Goal: Task Accomplishment & Management: Manage account settings

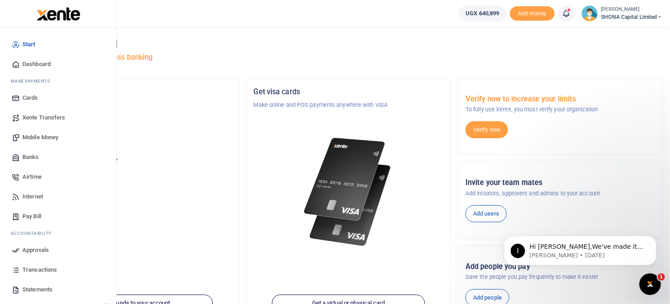
click at [37, 251] on span "Approvals" at bounding box center [35, 249] width 26 height 9
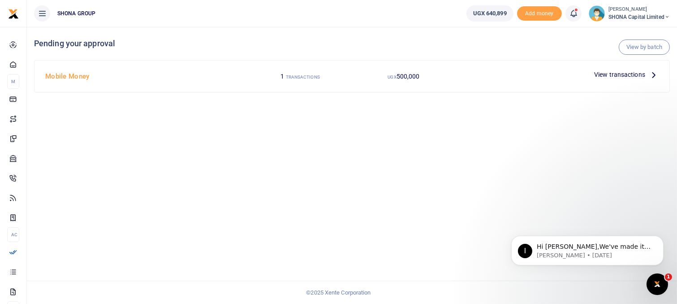
click at [317, 74] on small "TRANSACTIONS" at bounding box center [303, 76] width 34 height 5
click at [625, 78] on span "View transactions" at bounding box center [620, 74] width 51 height 10
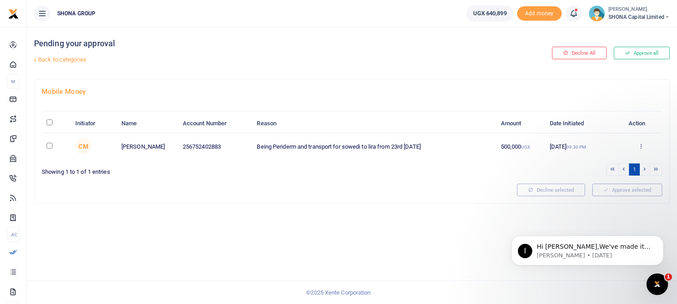
click at [49, 145] on input "checkbox" at bounding box center [50, 146] width 6 height 6
checkbox input "true"
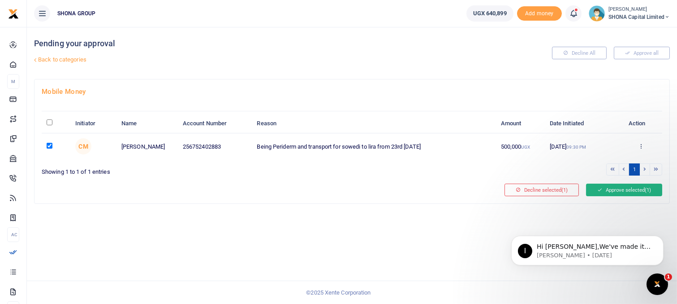
click at [628, 191] on button "Approve selected (1)" at bounding box center [624, 189] width 76 height 13
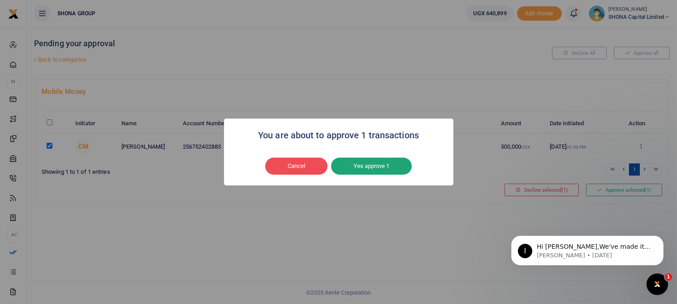
click at [356, 168] on button "Yes approve 1" at bounding box center [371, 165] width 81 height 17
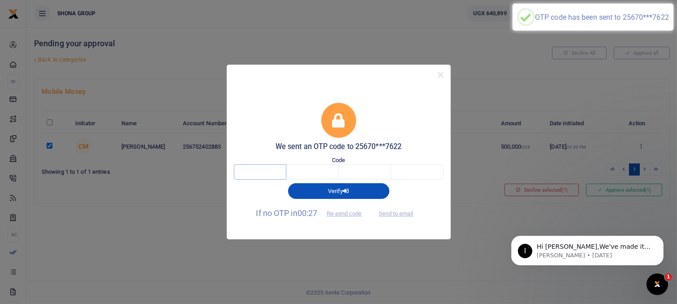
click at [261, 173] on input "text" at bounding box center [260, 171] width 52 height 15
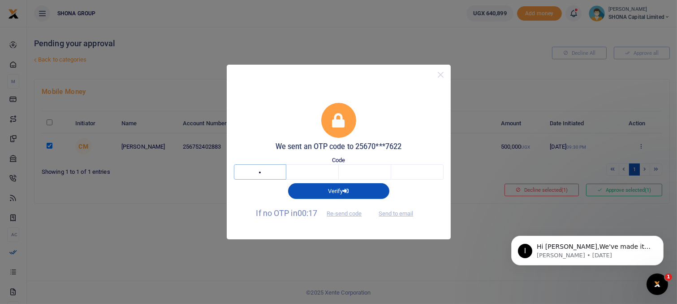
type input "2"
type input "4"
type input "2"
type input "4"
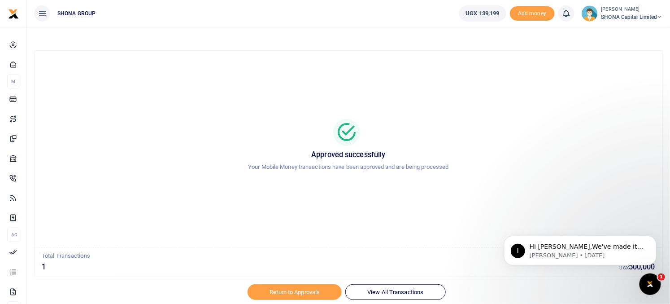
click at [591, 18] on img at bounding box center [590, 13] width 16 height 16
click at [616, 65] on link "Logout" at bounding box center [629, 65] width 71 height 13
